Goal: Navigation & Orientation: Find specific page/section

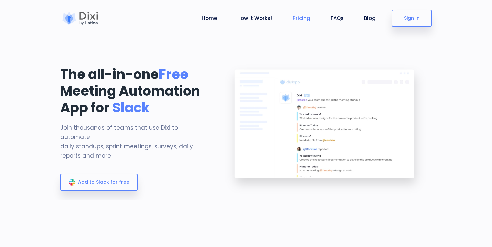
click at [308, 19] on link "Pricing" at bounding box center [301, 18] width 23 height 8
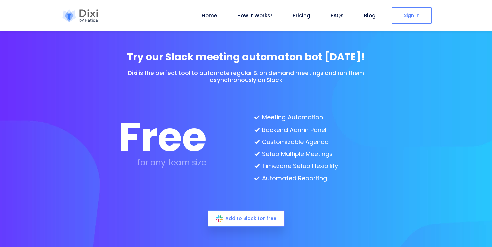
scroll to position [1752, 0]
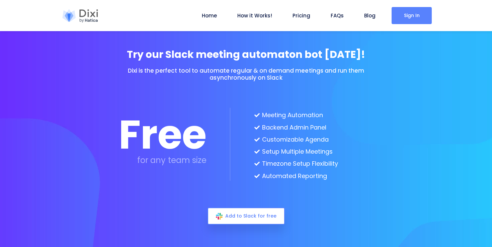
click at [416, 13] on link "Sign In" at bounding box center [411, 15] width 40 height 17
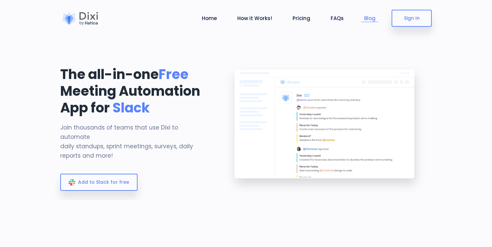
click at [368, 22] on li "Blog" at bounding box center [369, 18] width 17 height 31
click at [372, 19] on link "Blog" at bounding box center [369, 18] width 17 height 8
click at [367, 18] on link "Blog" at bounding box center [369, 18] width 17 height 8
